Goal: Information Seeking & Learning: Learn about a topic

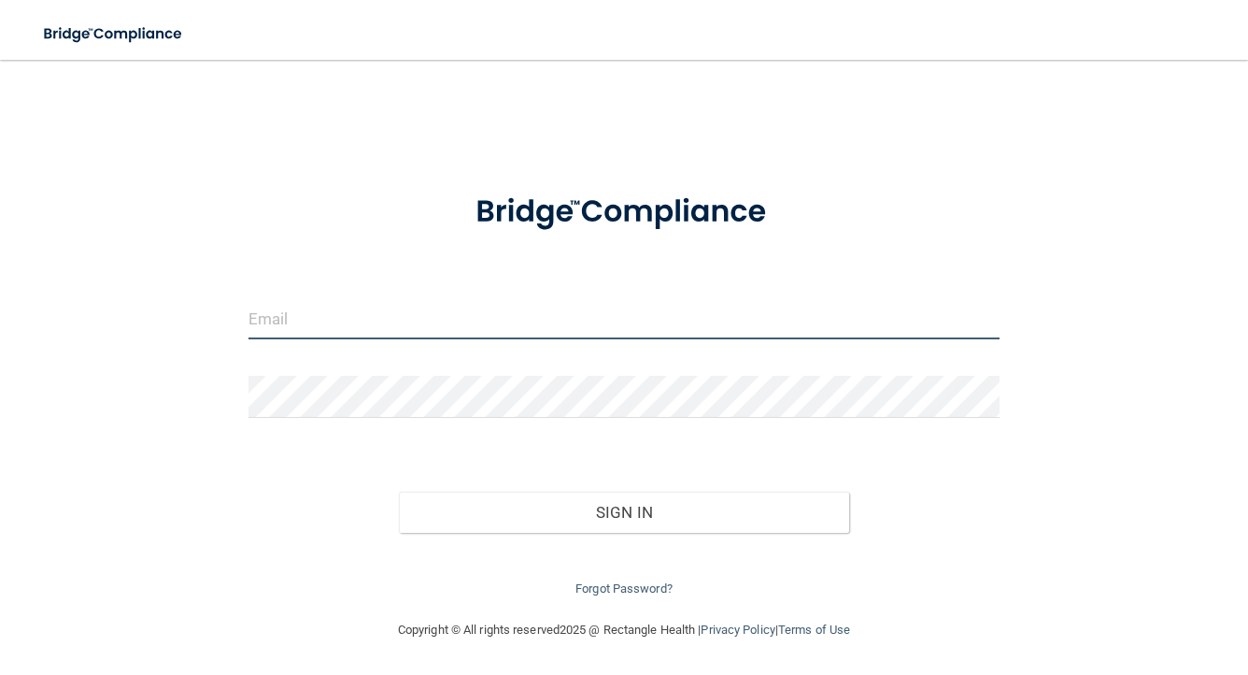
click at [349, 318] on input "email" at bounding box center [624, 318] width 751 height 42
type input "[EMAIL_ADDRESS][DOMAIN_NAME]"
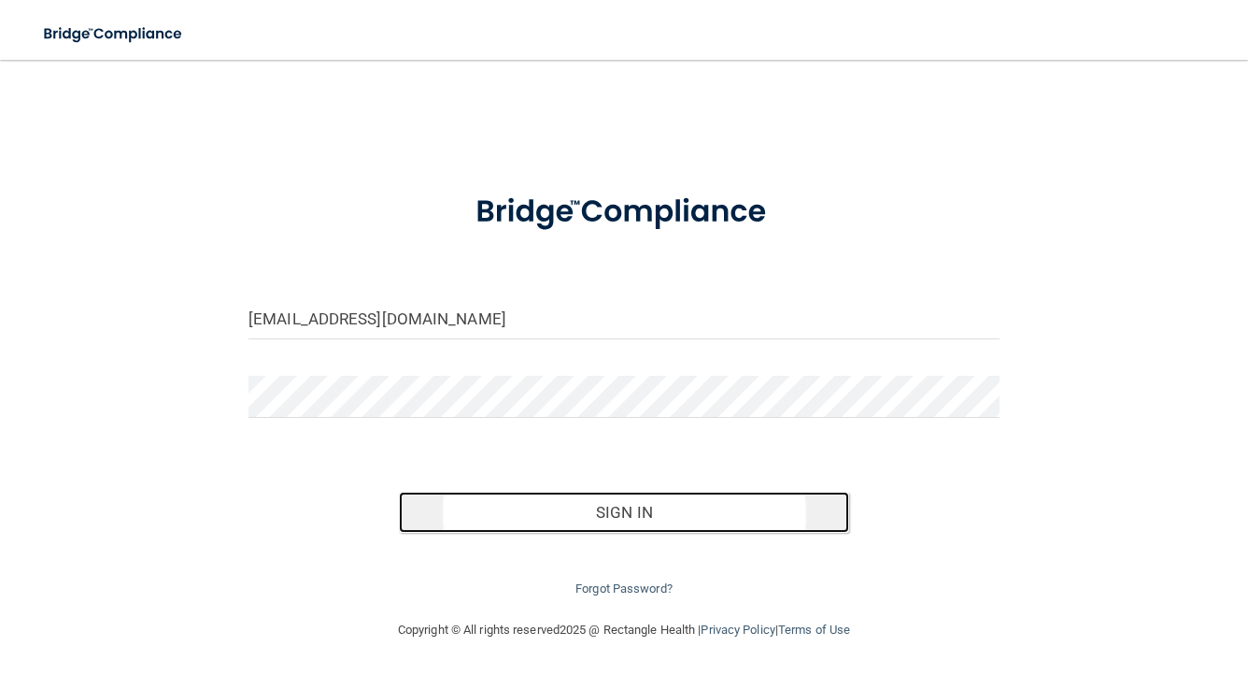
click at [667, 511] on button "Sign In" at bounding box center [624, 511] width 450 height 41
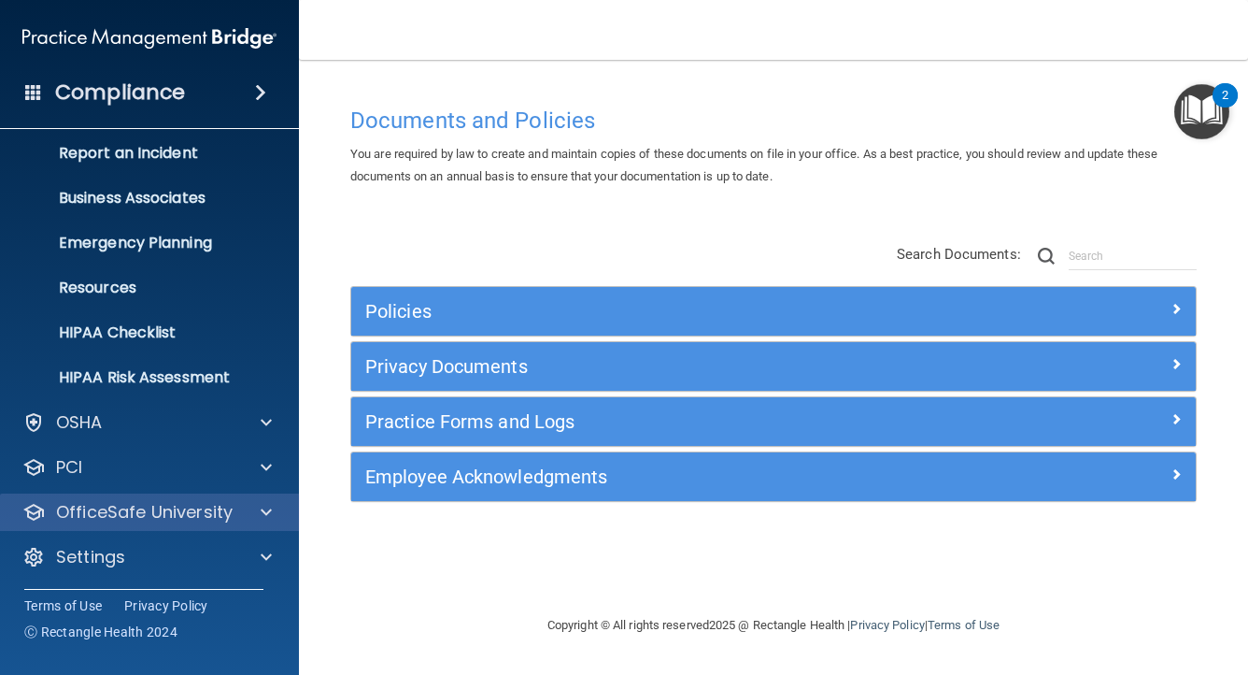
scroll to position [100, 0]
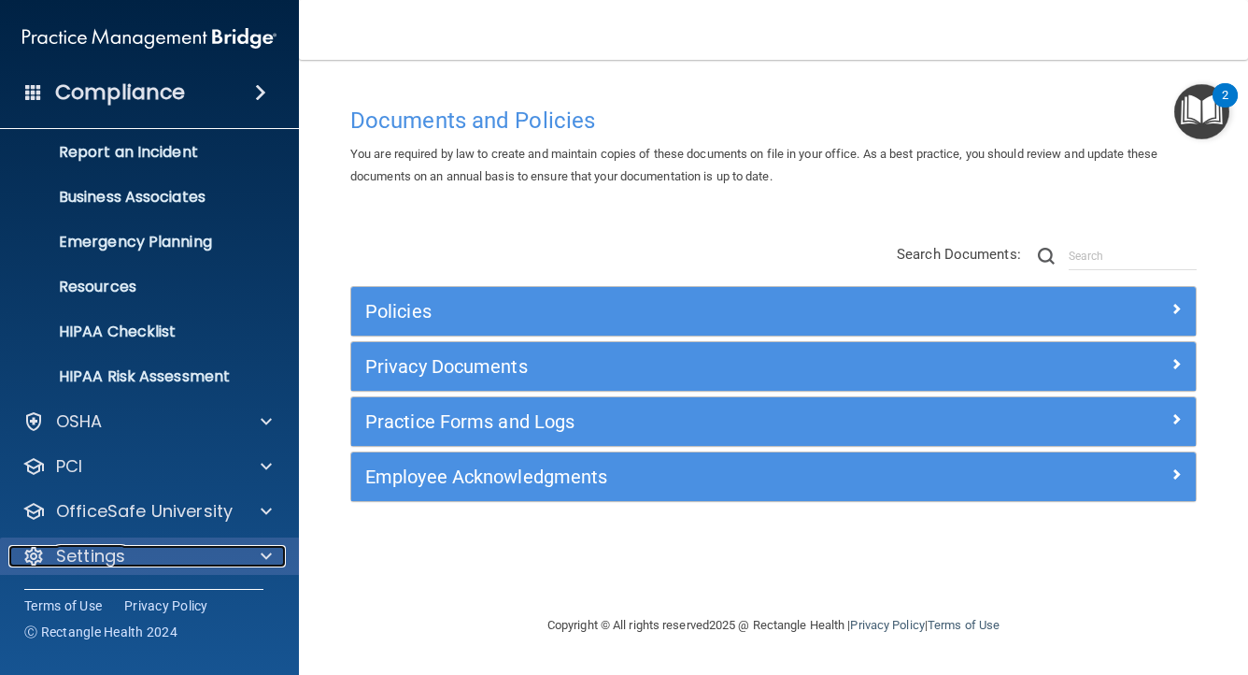
click at [108, 553] on p "Settings" at bounding box center [90, 556] width 69 height 22
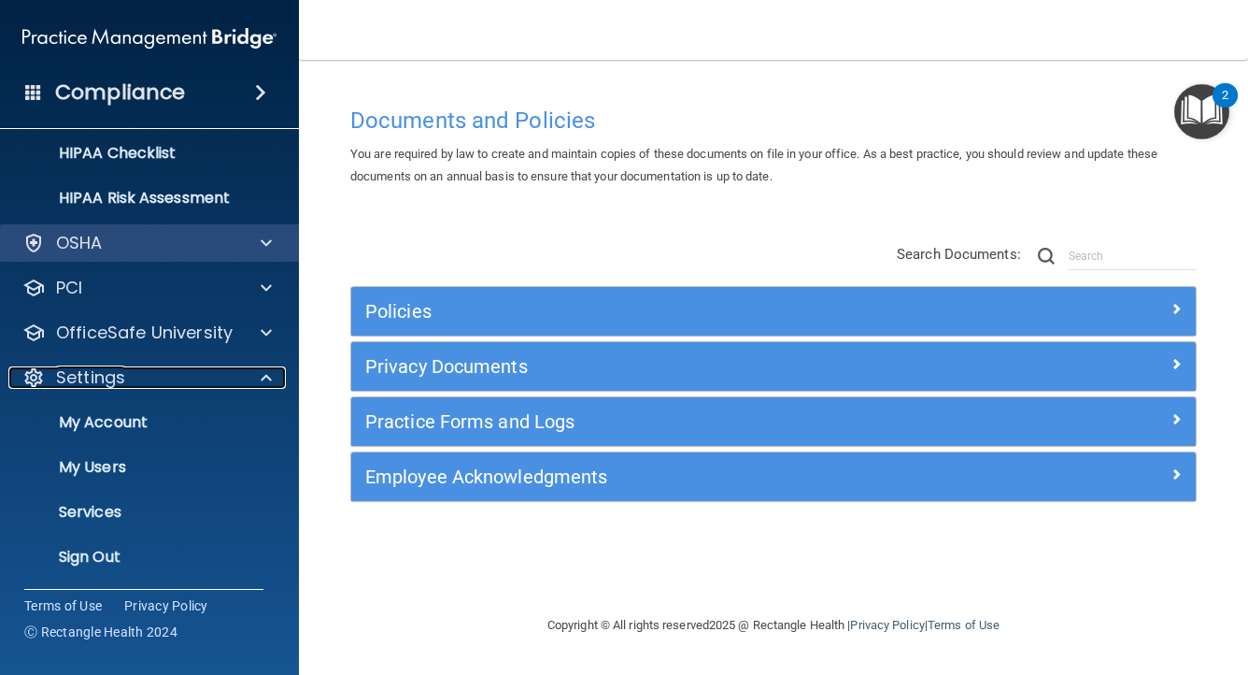
scroll to position [279, 0]
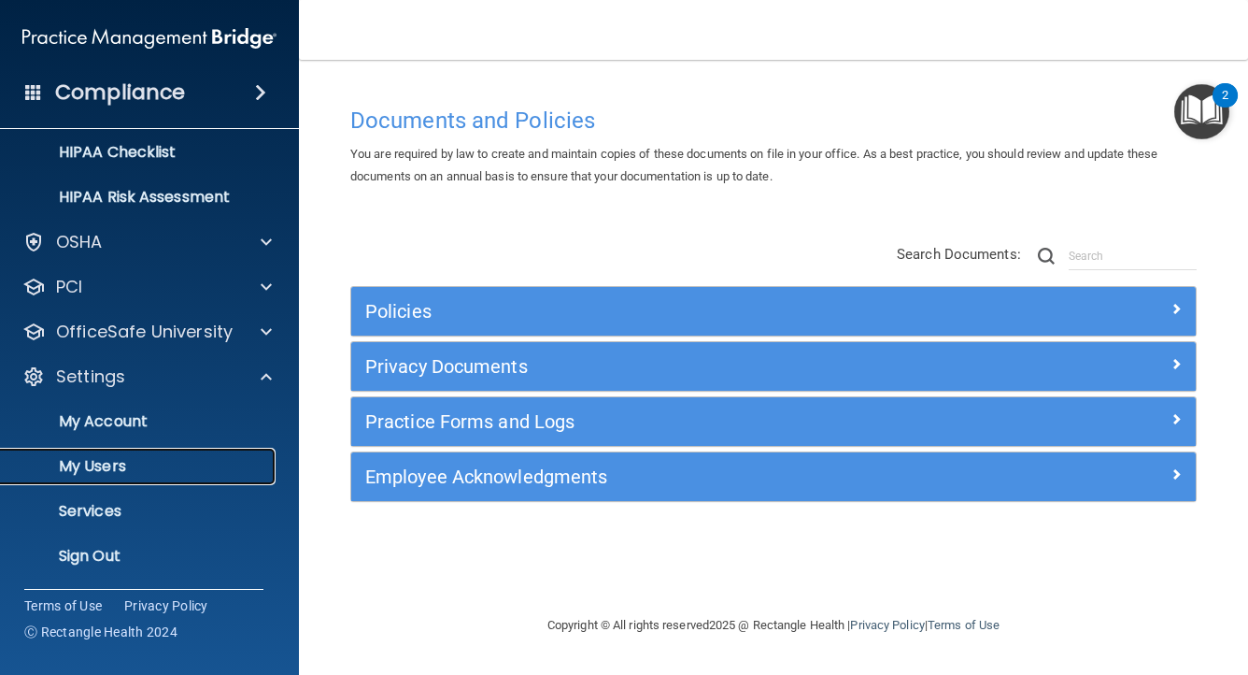
click at [116, 462] on p "My Users" at bounding box center [139, 466] width 255 height 19
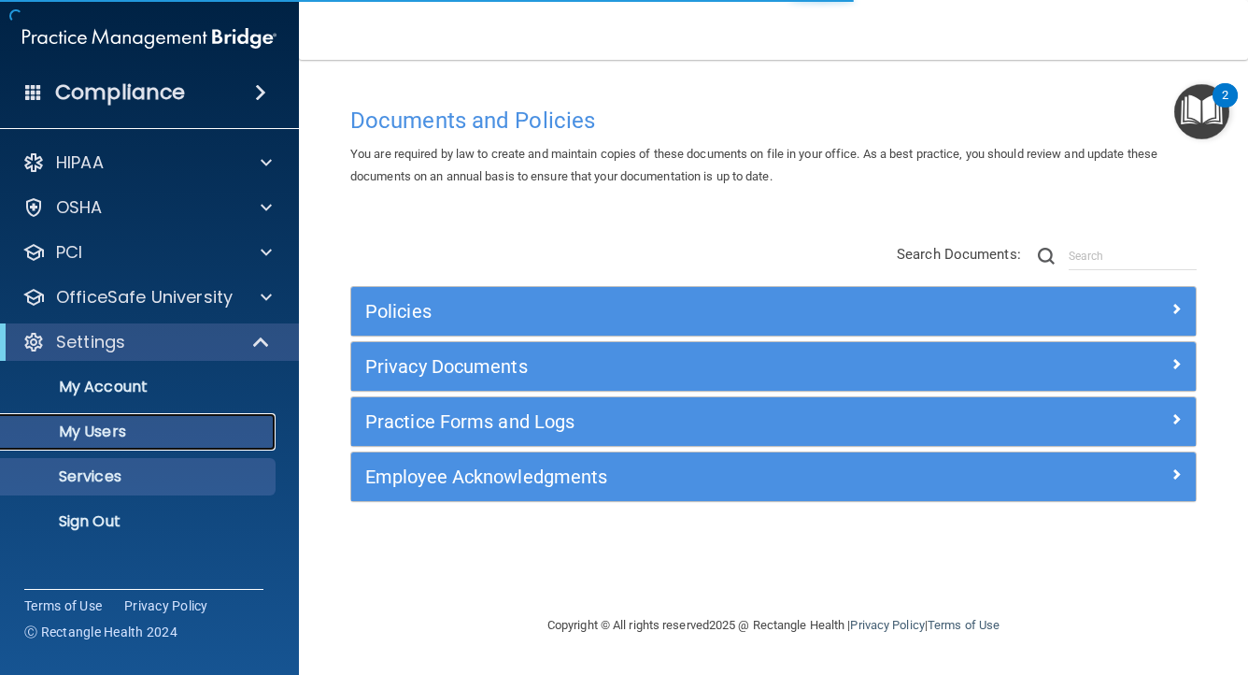
select select "20"
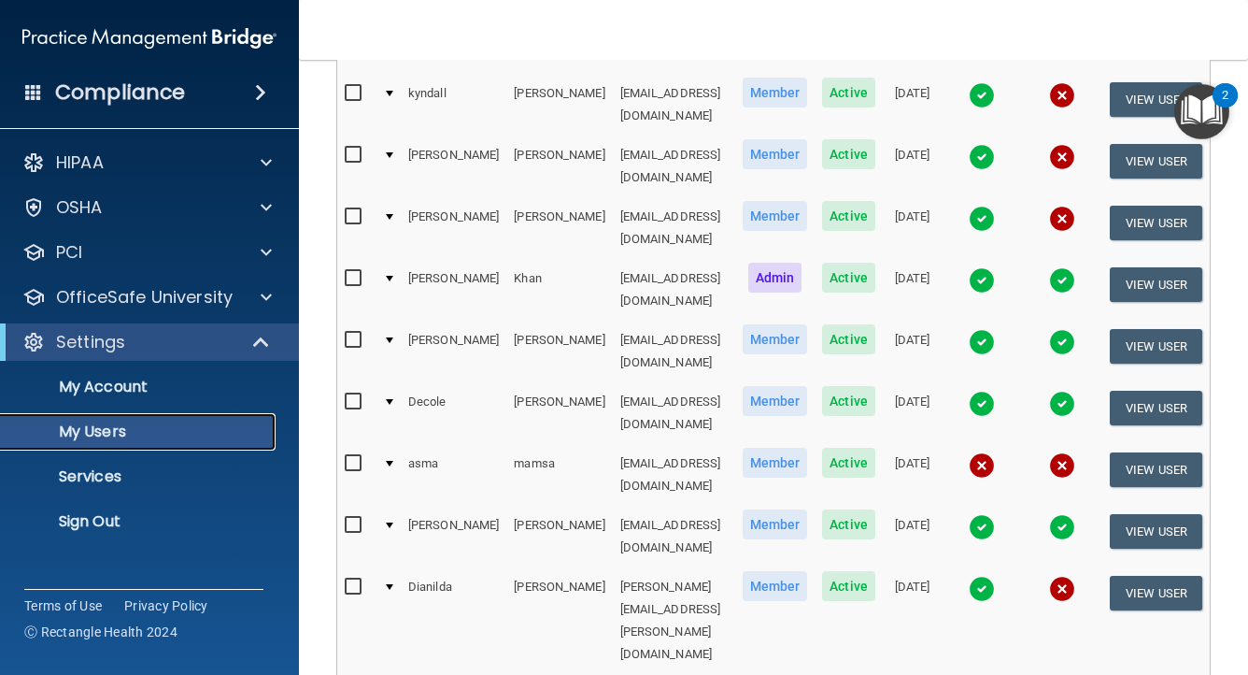
scroll to position [280, 0]
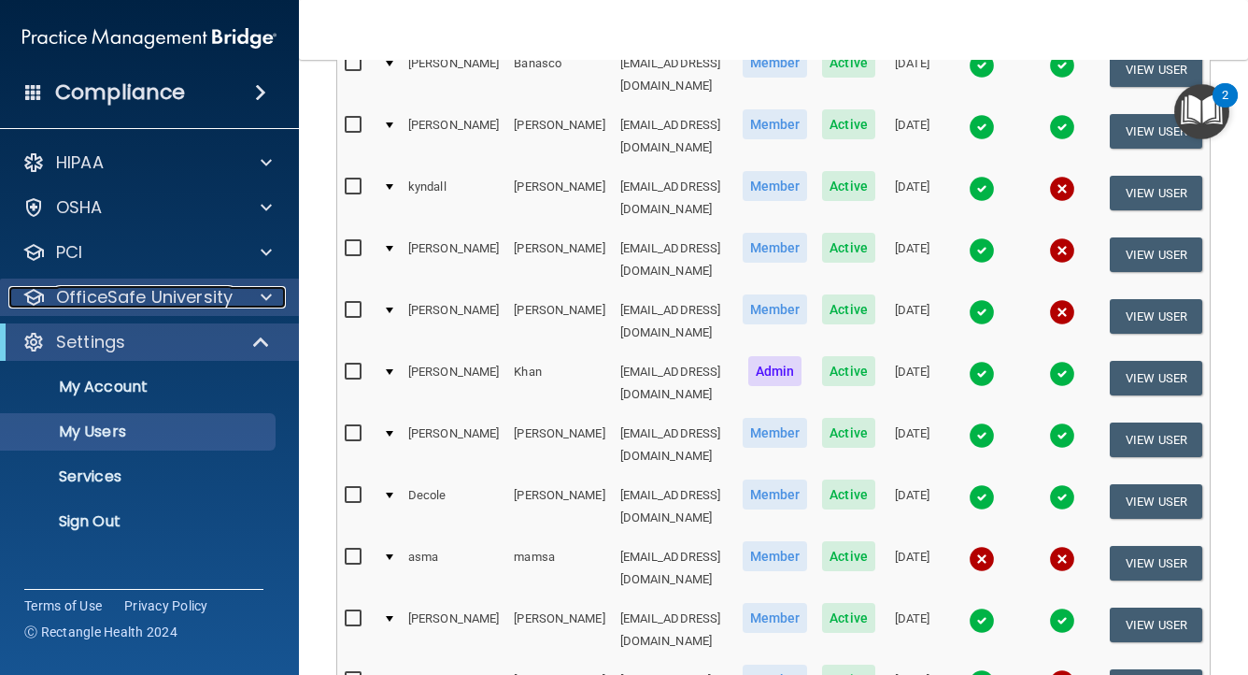
click at [81, 297] on p "OfficeSafe University" at bounding box center [144, 297] width 177 height 22
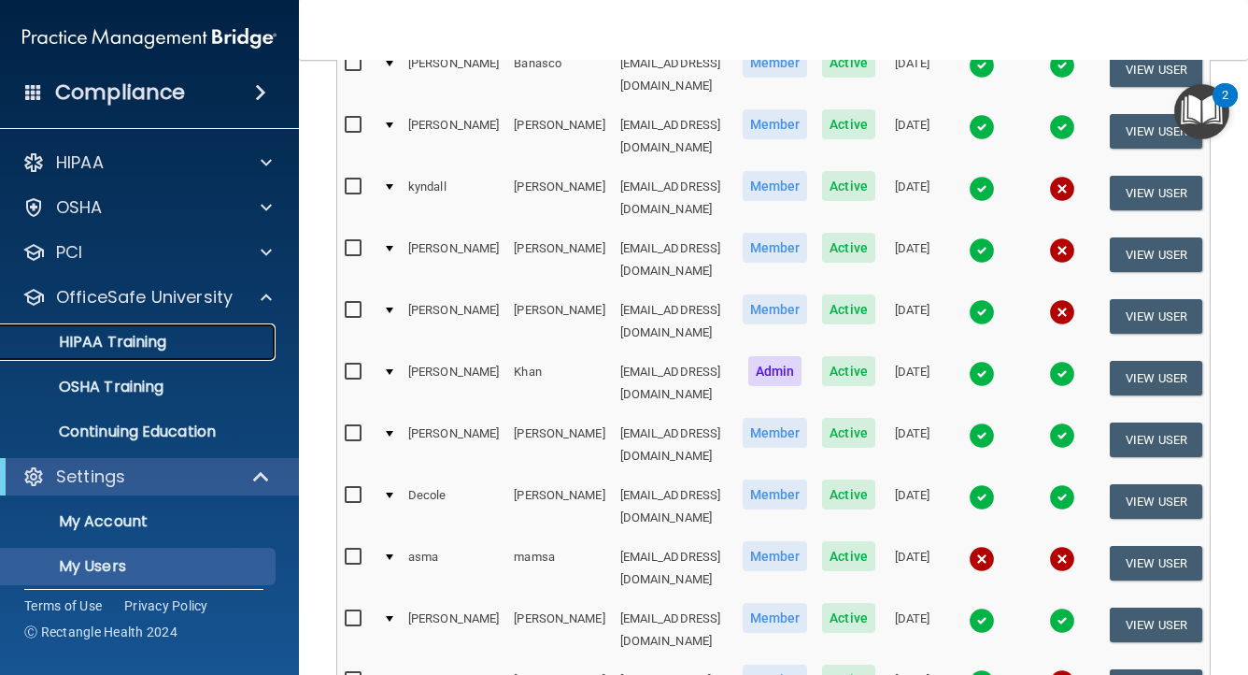
click at [94, 345] on p "HIPAA Training" at bounding box center [89, 342] width 154 height 19
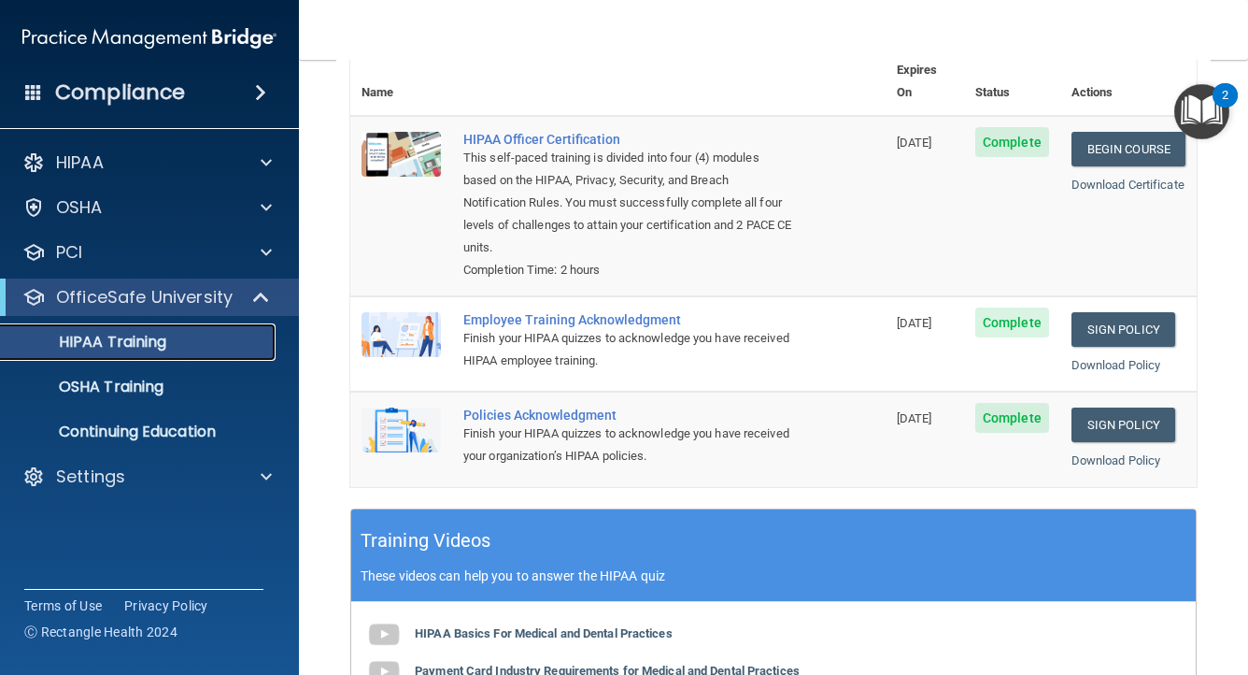
scroll to position [280, 0]
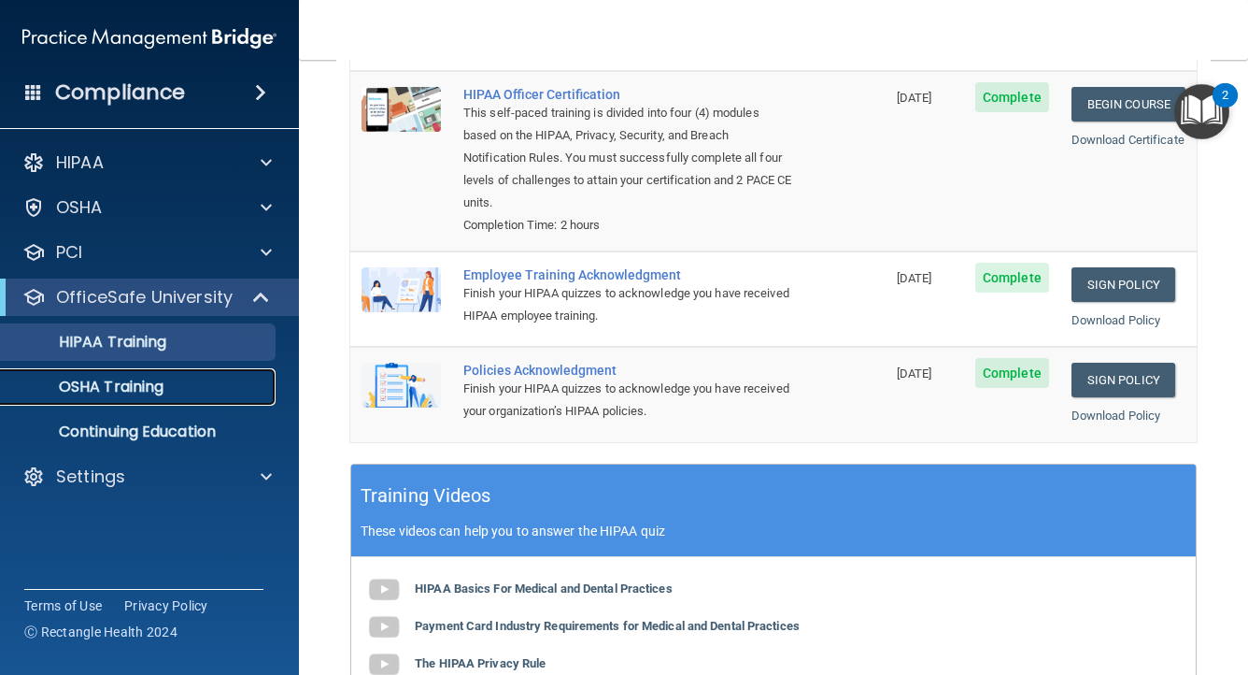
click at [142, 383] on p "OSHA Training" at bounding box center [87, 386] width 151 height 19
